Goal: Information Seeking & Learning: Learn about a topic

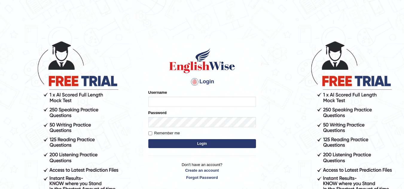
type input "leticia_parramatta"
click at [191, 142] on button "Login" at bounding box center [202, 143] width 108 height 9
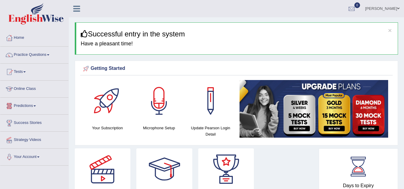
click at [26, 88] on link "Online Class" at bounding box center [34, 88] width 68 height 15
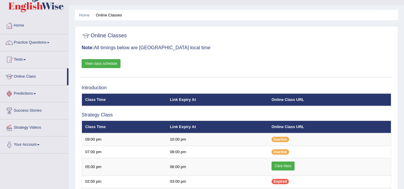
scroll to position [24, 0]
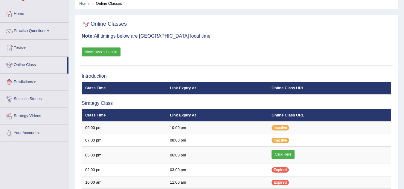
click at [26, 88] on link "Predictions" at bounding box center [34, 81] width 68 height 15
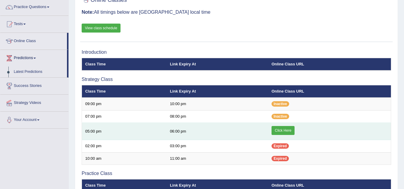
click at [278, 130] on link "Click Here" at bounding box center [282, 130] width 23 height 9
